Goal: Task Accomplishment & Management: Understand process/instructions

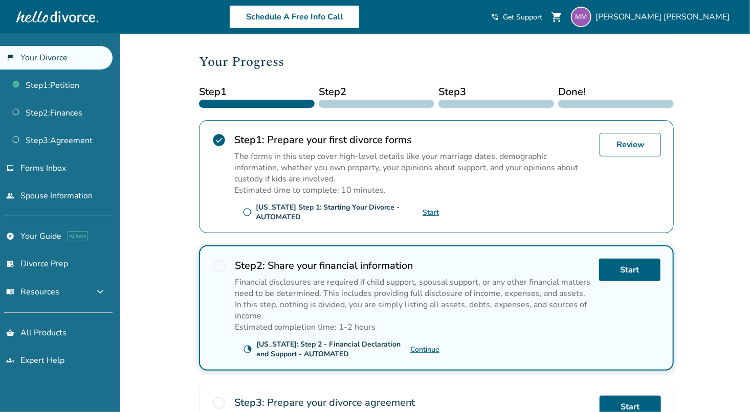
scroll to position [123, 0]
click at [649, 143] on link "Review" at bounding box center [630, 145] width 61 height 24
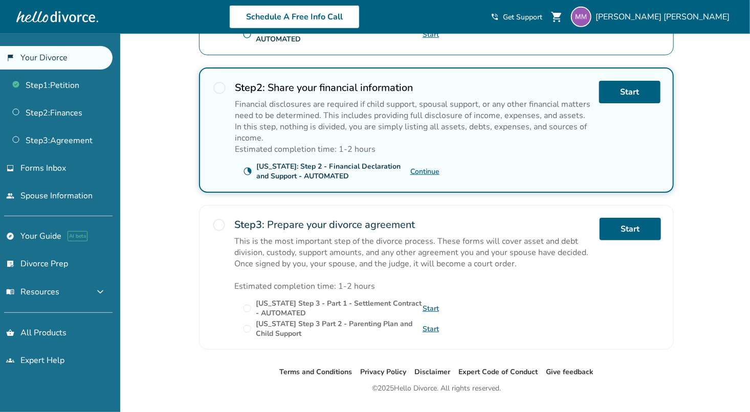
scroll to position [321, 0]
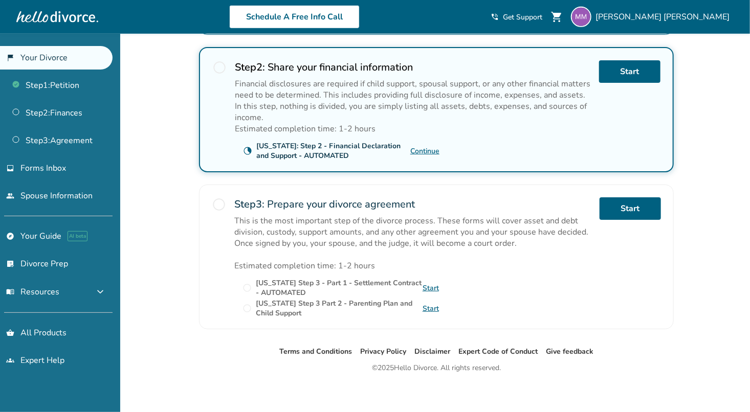
click at [172, 145] on div "Added to cart [PERSON_NAME] , welcome to your divorce platform. Your Plan: Pro …" at bounding box center [375, 65] width 750 height 705
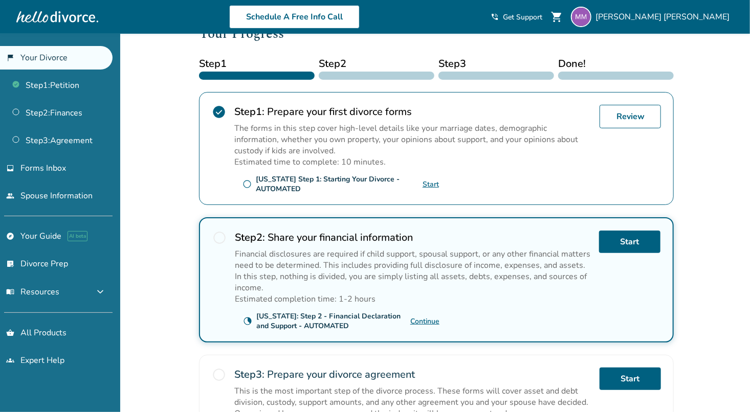
scroll to position [0, 0]
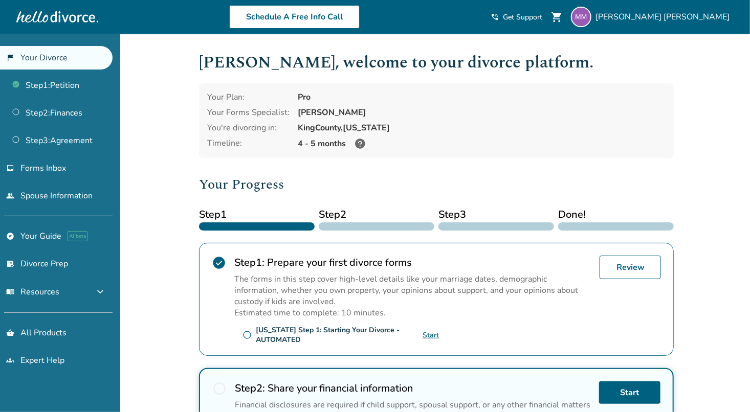
click at [716, 179] on div "Added to cart [PERSON_NAME] , welcome to your divorce platform. Your Plan: Pro …" at bounding box center [375, 386] width 750 height 705
click at [387, 171] on div "[PERSON_NAME] , welcome to your divorce platform. Your Plan: Pro Your Forms Spe…" at bounding box center [436, 350] width 475 height 601
click at [375, 186] on h2 "Your Progress" at bounding box center [436, 184] width 475 height 20
drag, startPoint x: 286, startPoint y: 185, endPoint x: 199, endPoint y: 199, distance: 88.6
click at [199, 199] on div "Your Progress Step 1 Step 2 Step 3 Done! check_circle Step 1 : Prepare your fir…" at bounding box center [436, 412] width 475 height 476
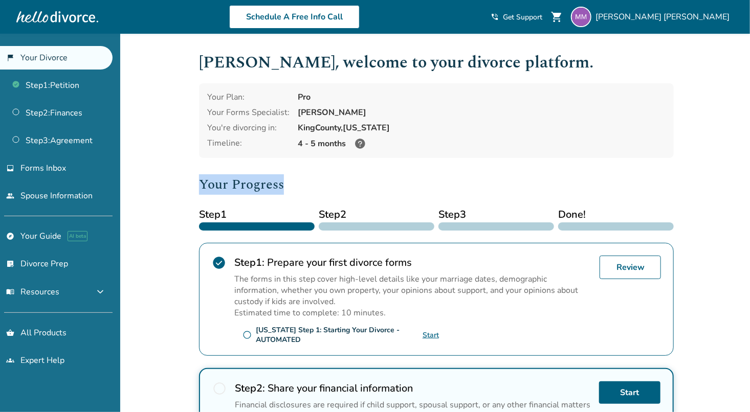
click at [295, 191] on h2 "Your Progress" at bounding box center [436, 184] width 475 height 20
drag, startPoint x: 287, startPoint y: 185, endPoint x: 196, endPoint y: 194, distance: 91.5
click at [196, 194] on div "[PERSON_NAME] , welcome to your divorce platform. Your Plan: Pro Your Forms Spe…" at bounding box center [436, 350] width 491 height 633
